Goal: Task Accomplishment & Management: Use online tool/utility

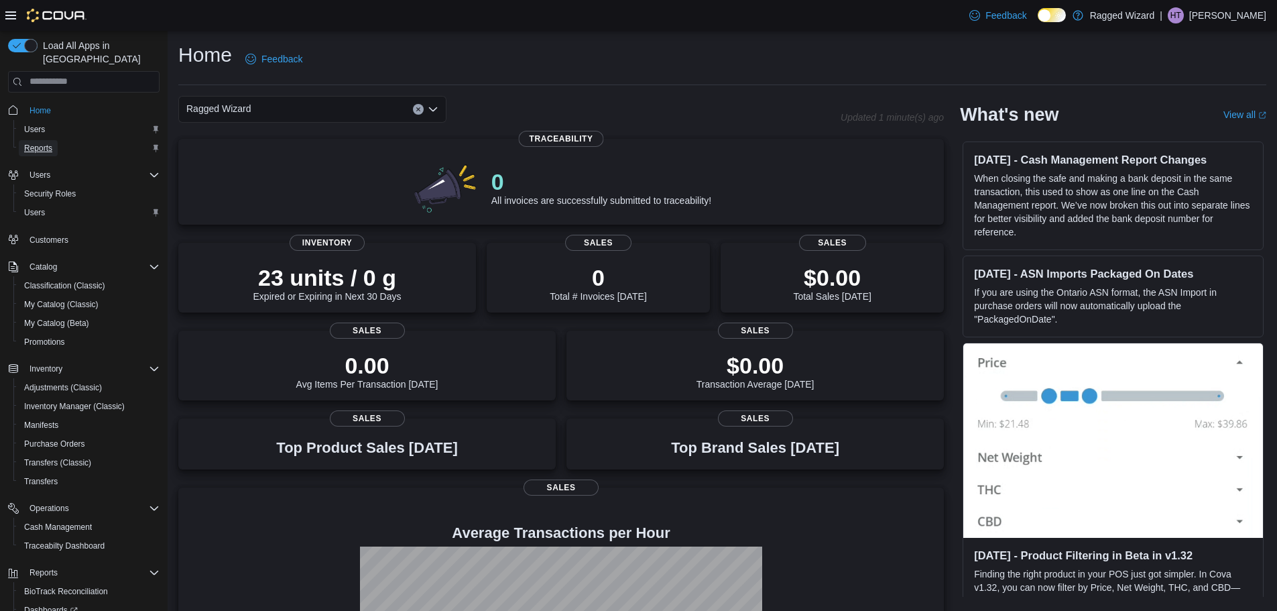
click at [34, 141] on span "Reports" at bounding box center [38, 148] width 28 height 16
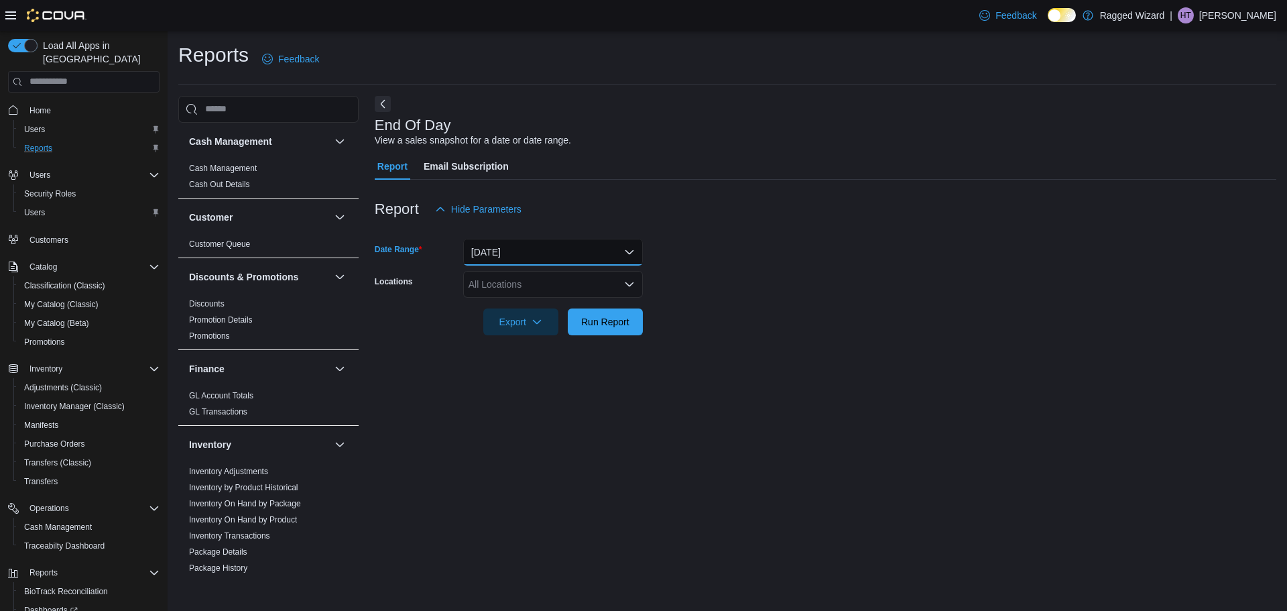
click at [578, 250] on button "Today" at bounding box center [553, 252] width 180 height 27
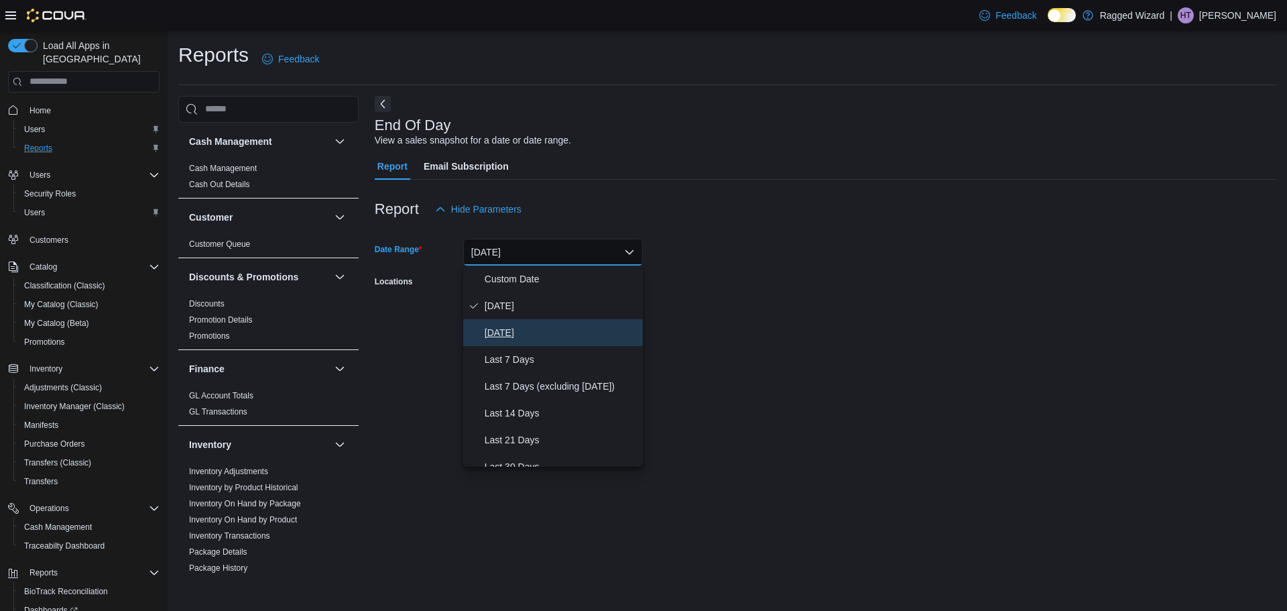
click at [563, 322] on button "Yesterday" at bounding box center [553, 332] width 180 height 27
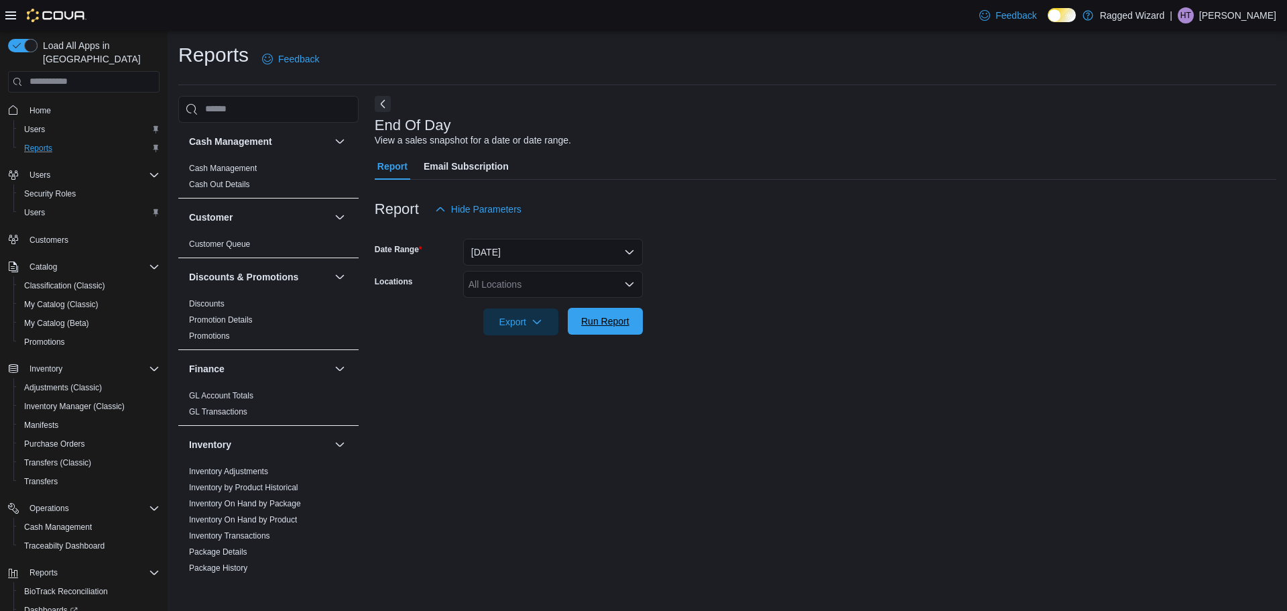
click at [612, 322] on span "Run Report" at bounding box center [605, 320] width 48 height 13
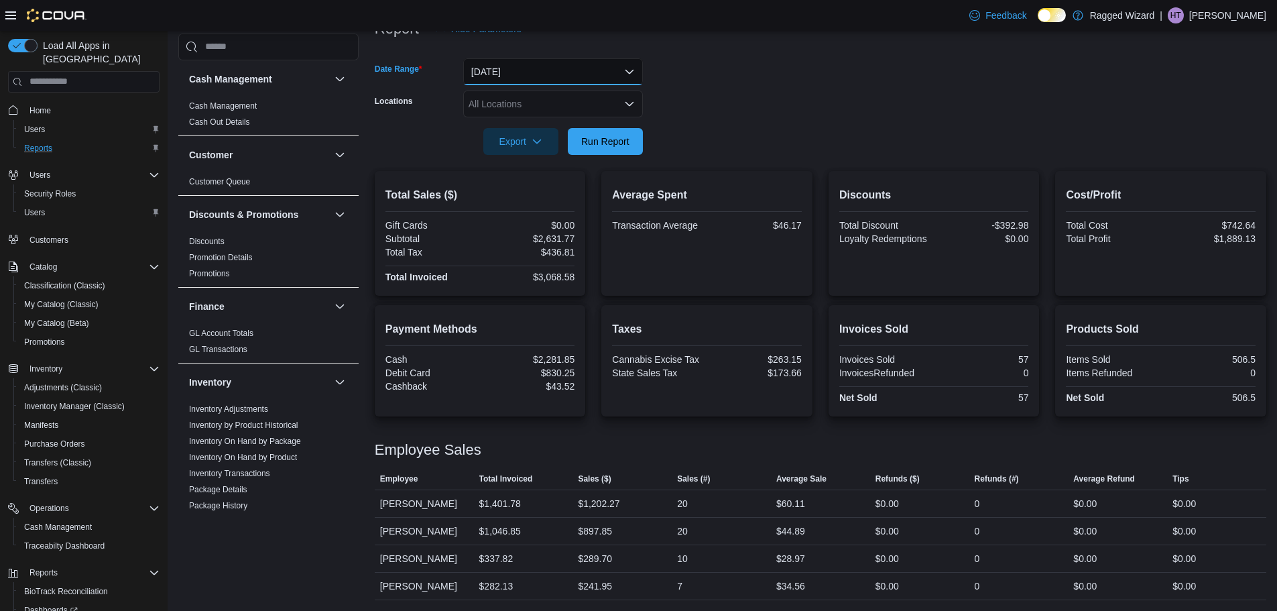
click at [605, 60] on button "Yesterday" at bounding box center [553, 71] width 180 height 27
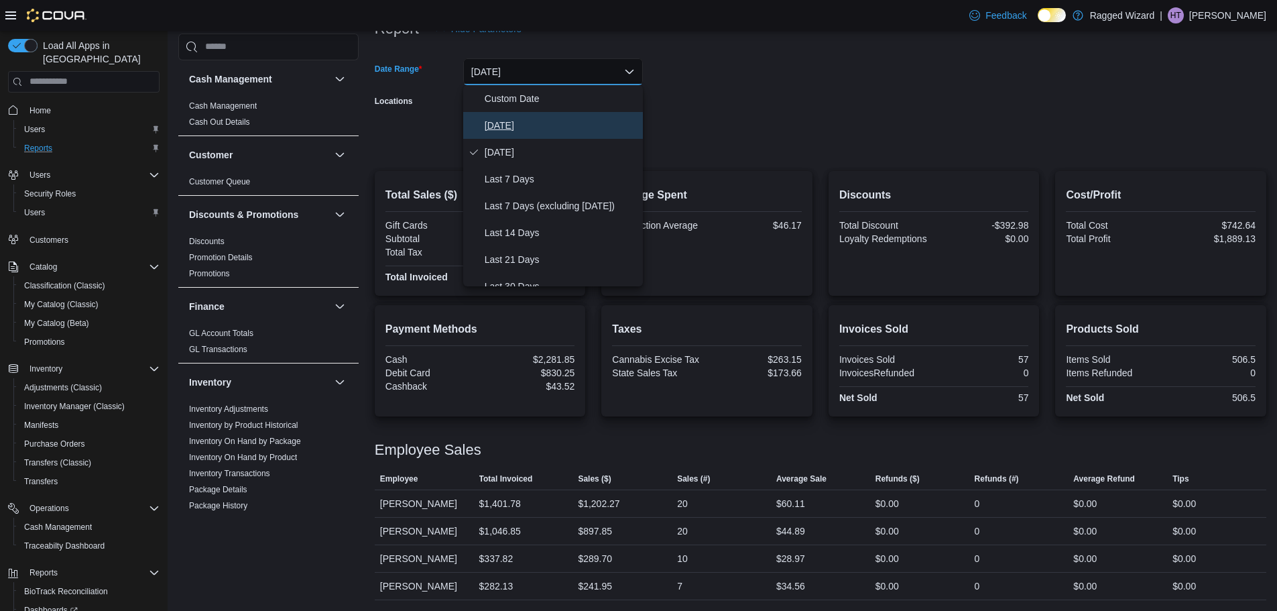
click at [599, 125] on span "Today" at bounding box center [561, 125] width 153 height 16
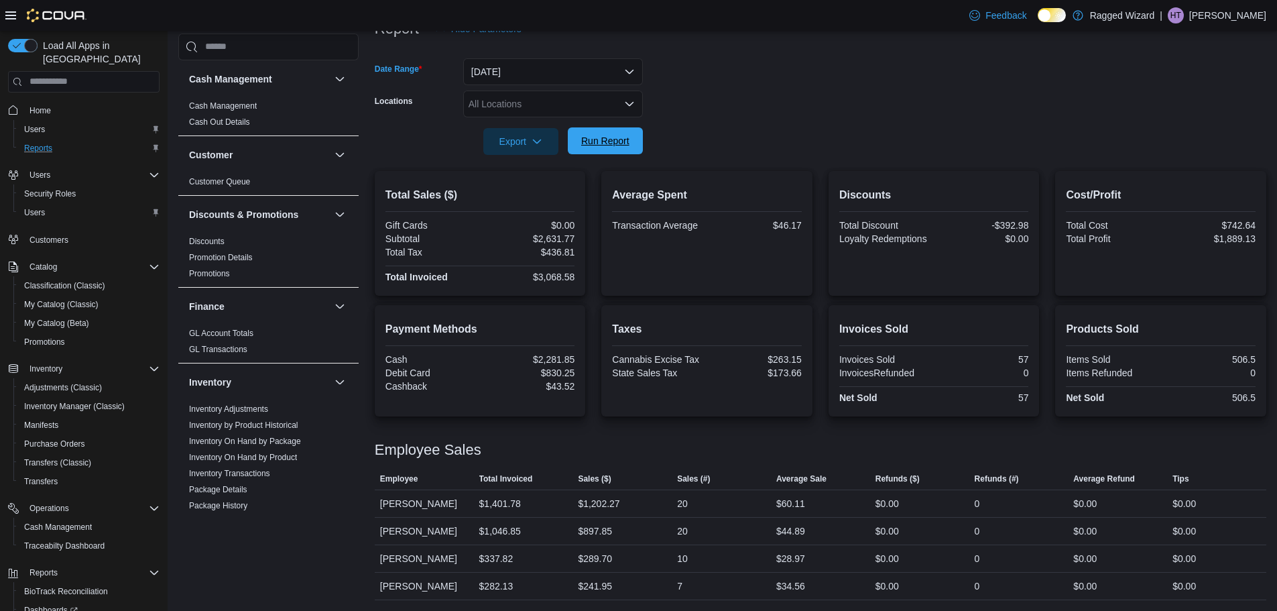
click at [607, 146] on span "Run Report" at bounding box center [605, 140] width 48 height 13
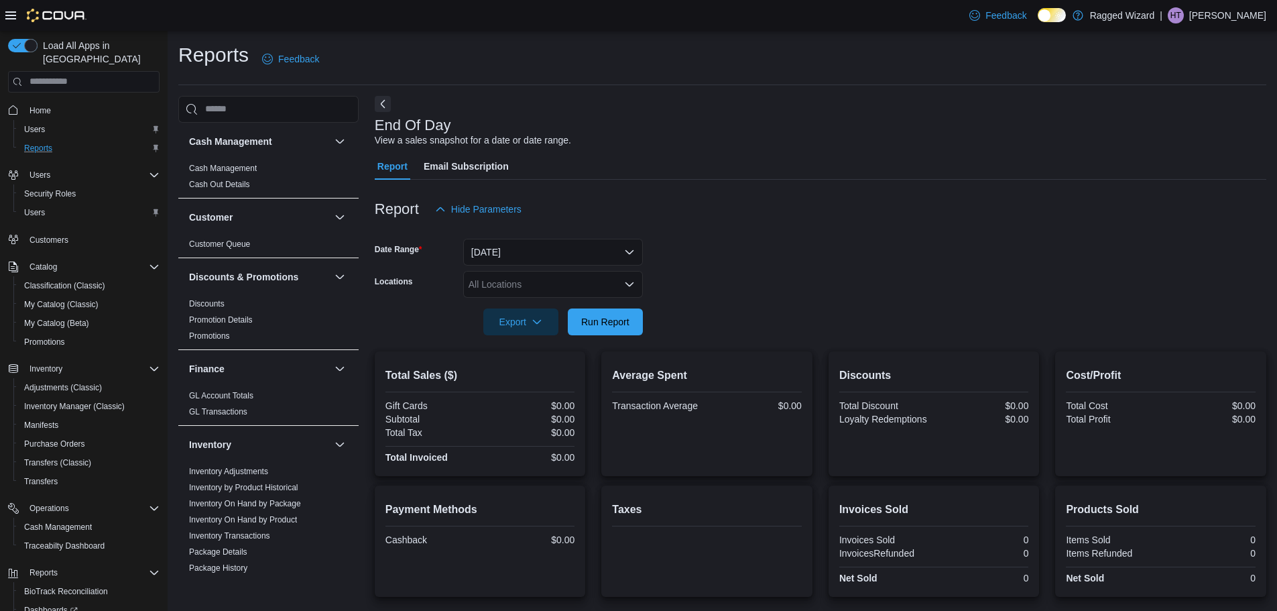
scroll to position [98, 0]
